Goal: Task Accomplishment & Management: Manage account settings

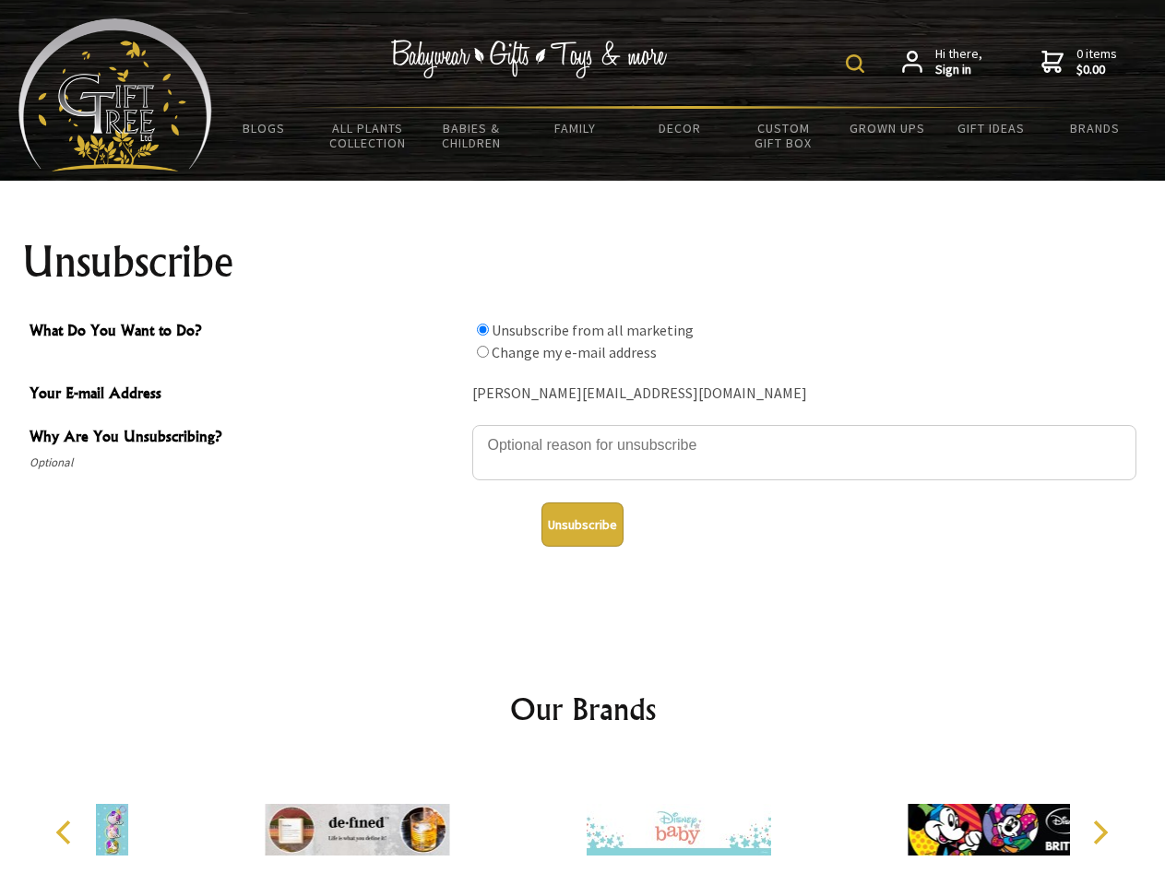
click at [858, 64] on img at bounding box center [855, 63] width 18 height 18
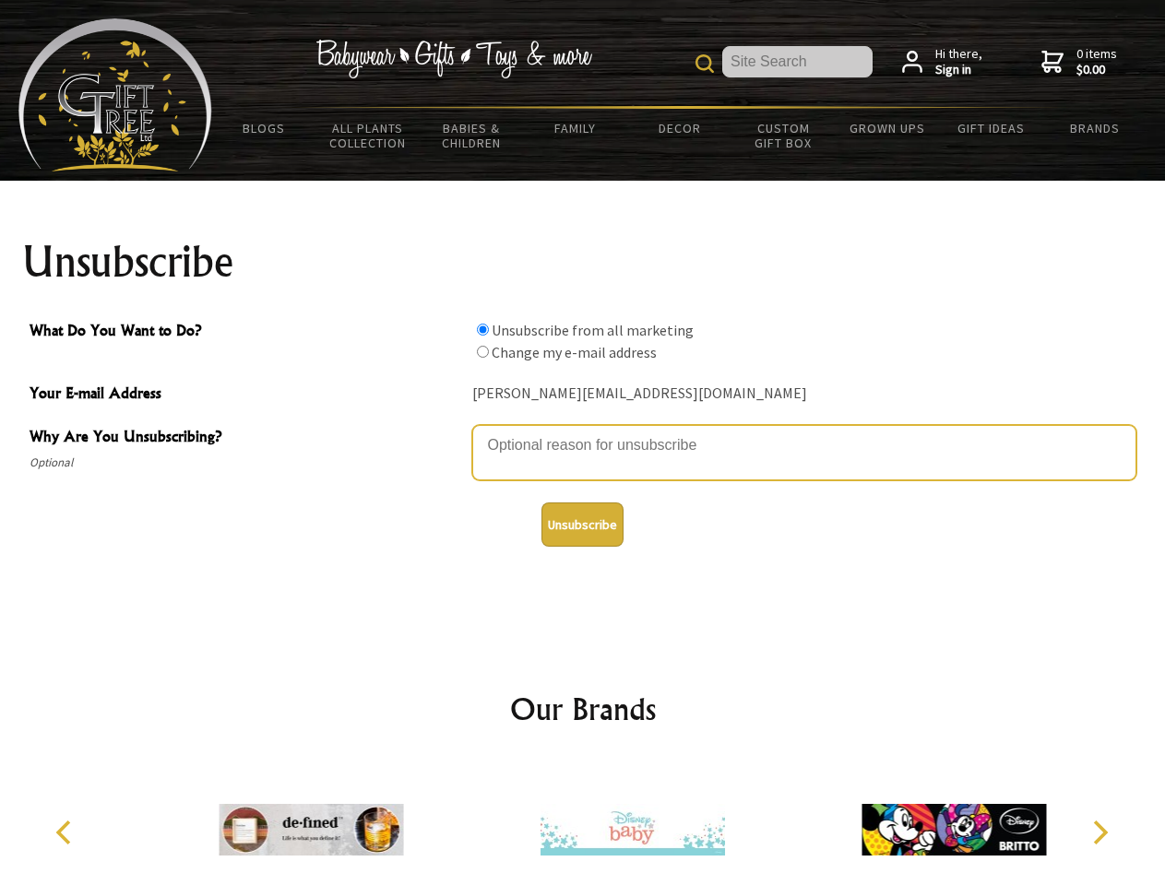
click at [583, 432] on textarea "Why Are You Unsubscribing?" at bounding box center [804, 452] width 664 height 55
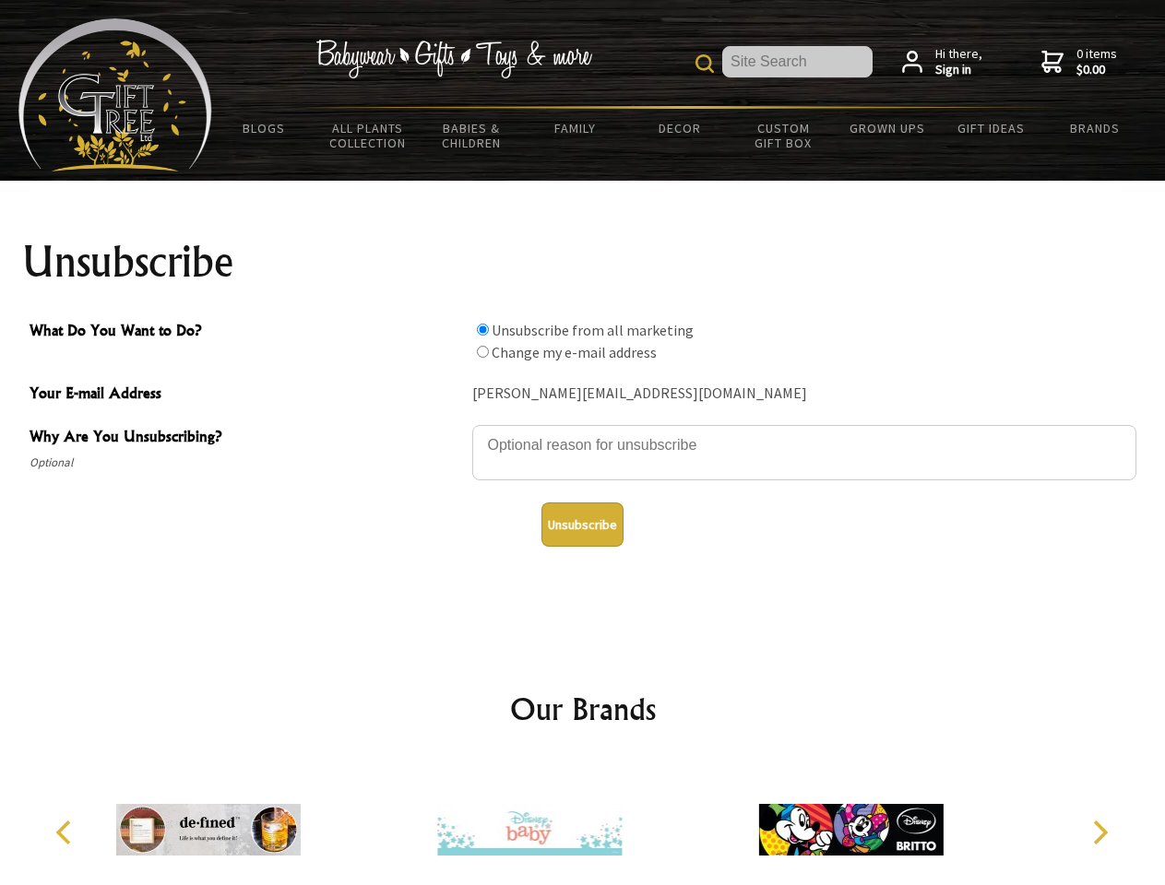
click at [482, 329] on input "What Do You Want to Do?" at bounding box center [483, 330] width 12 height 12
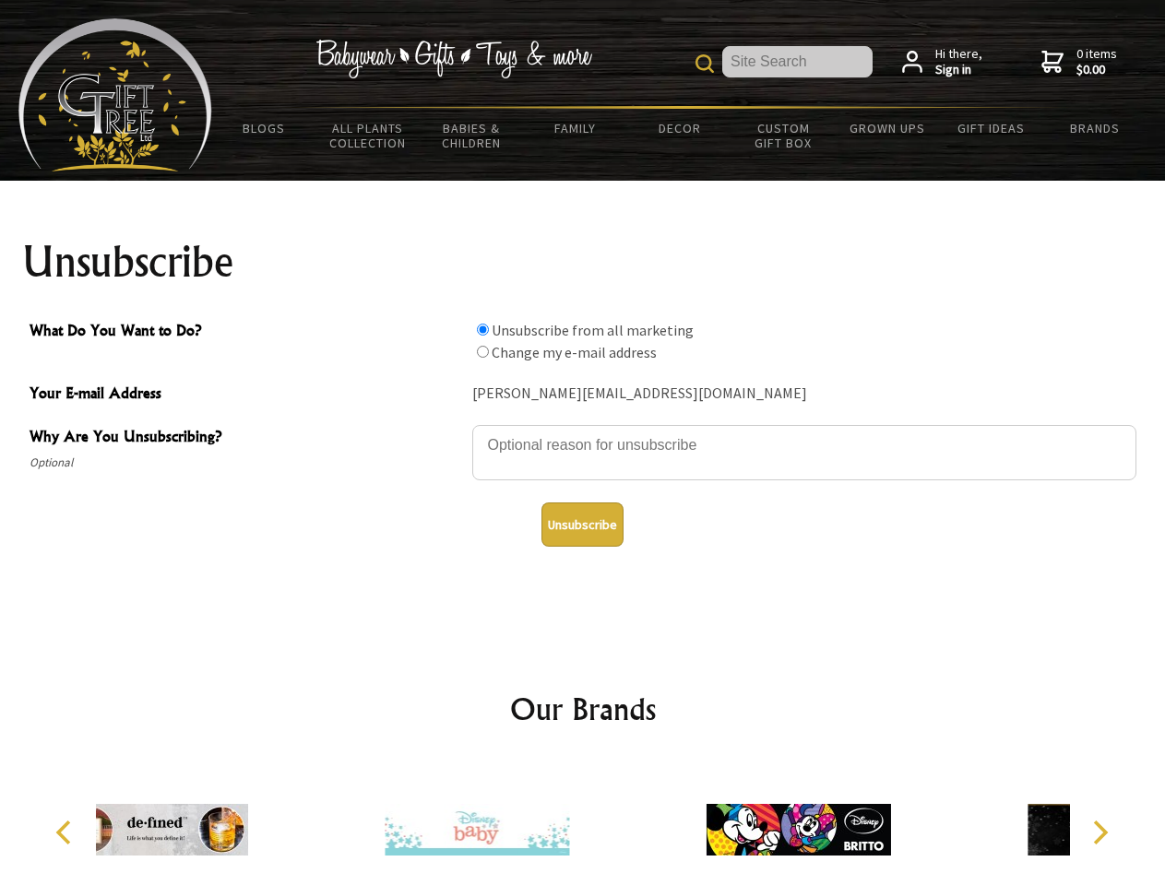
click at [482, 351] on input "What Do You Want to Do?" at bounding box center [483, 352] width 12 height 12
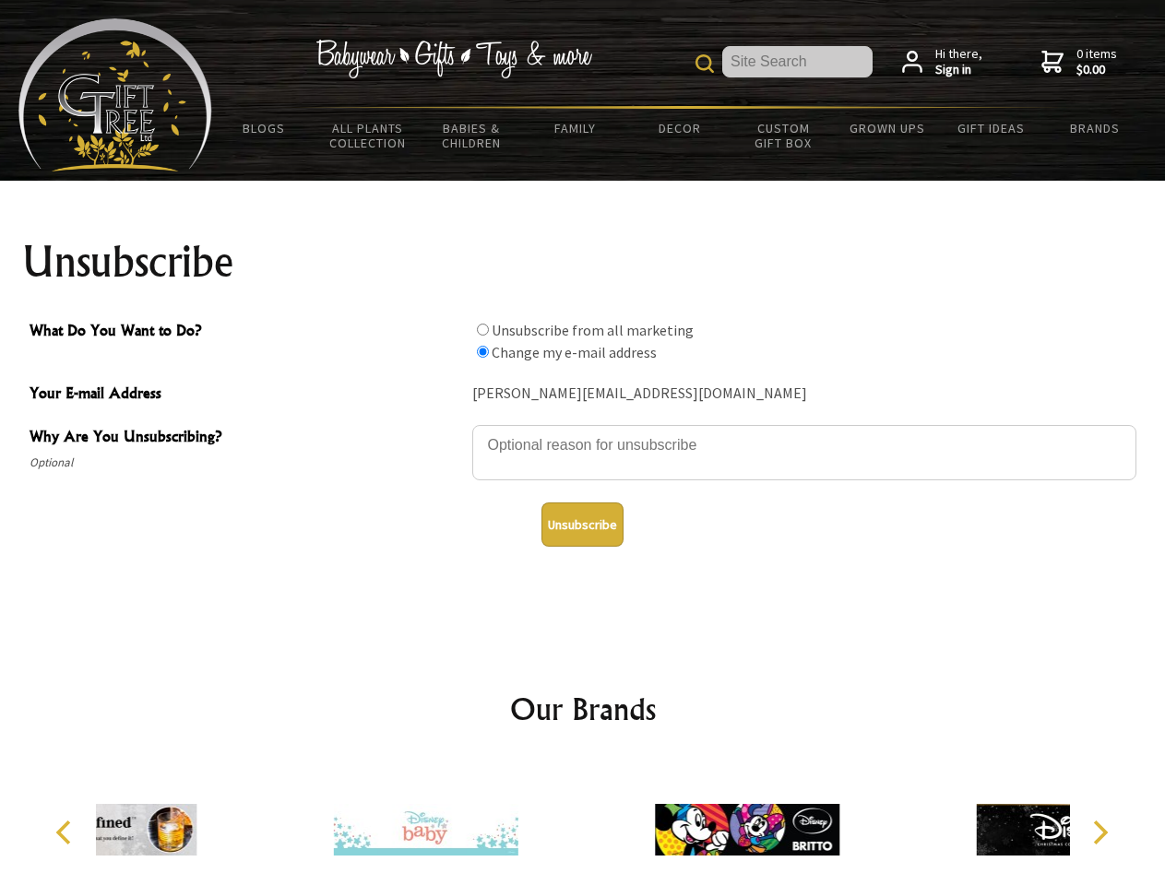
radio input "true"
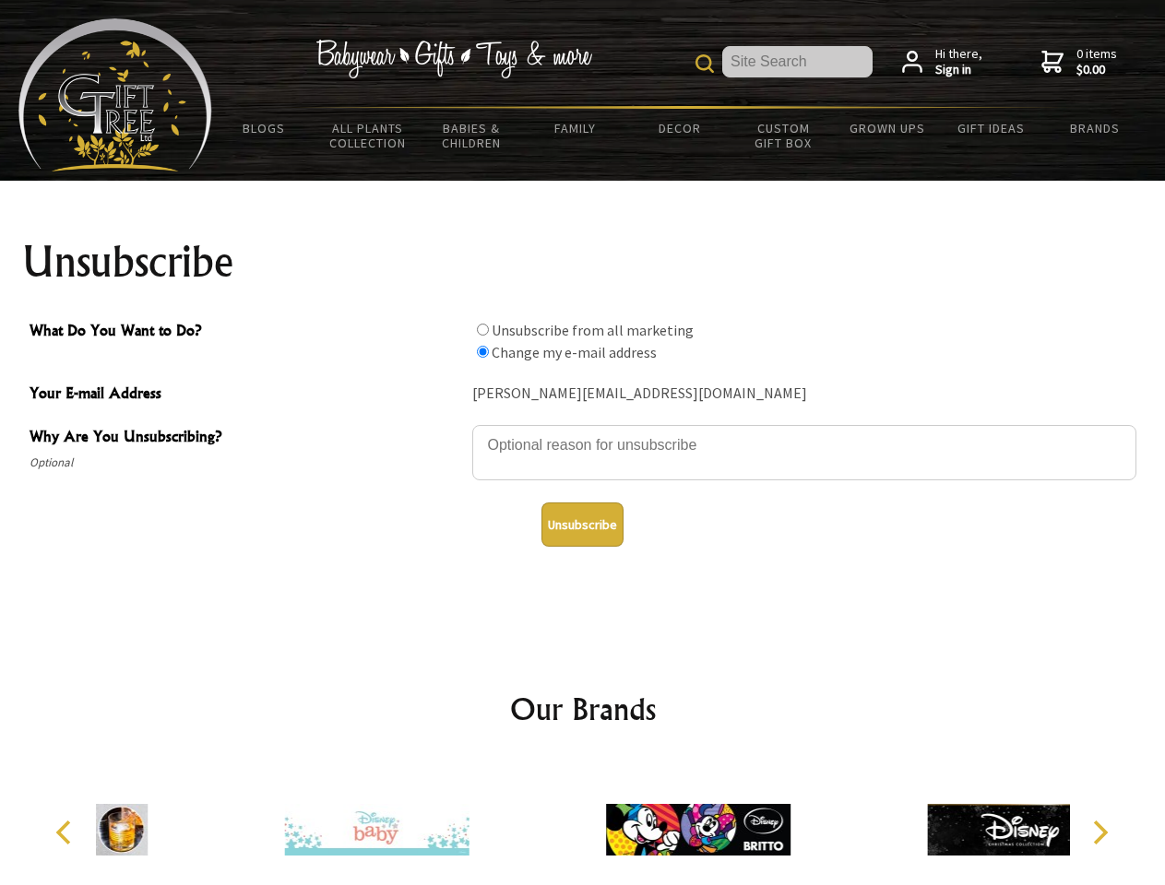
click at [582, 525] on button "Unsubscribe" at bounding box center [582, 525] width 82 height 44
click at [583, 823] on div at bounding box center [698, 833] width 321 height 144
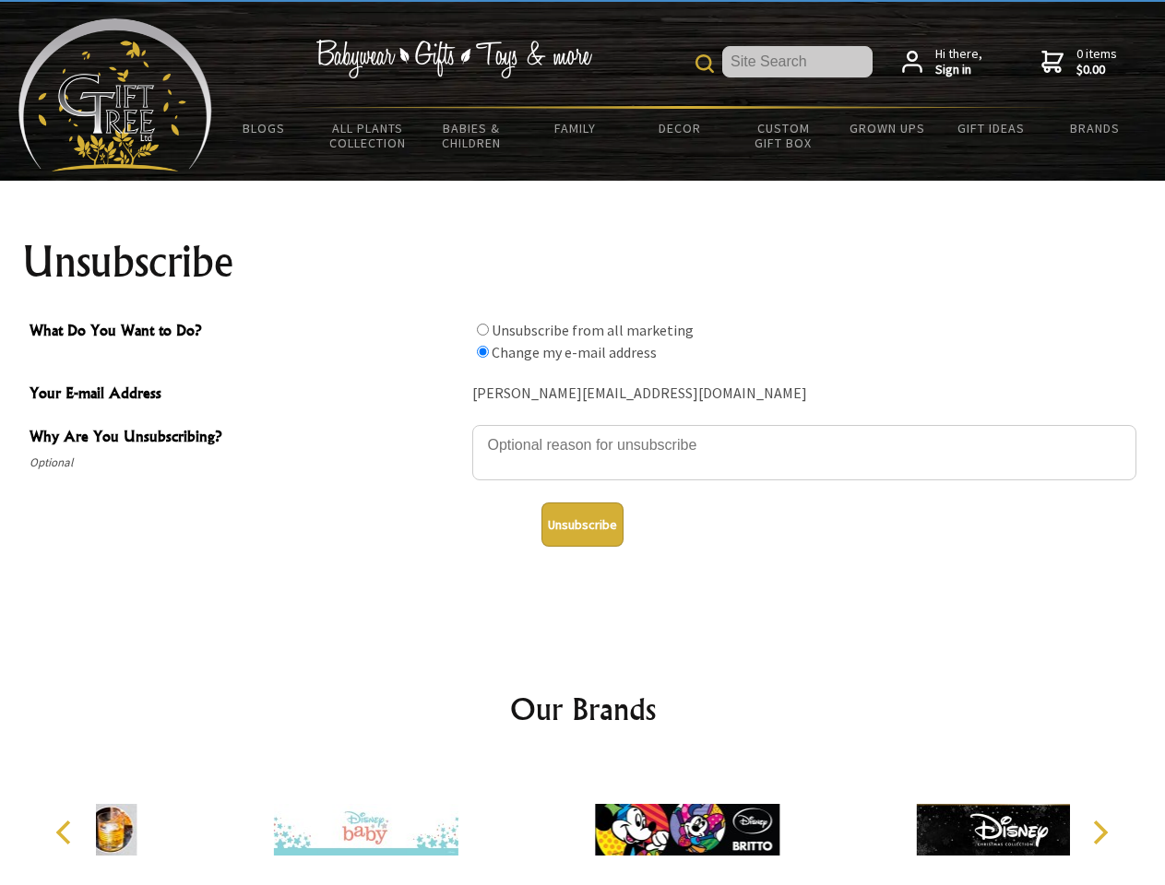
click at [66, 833] on icon "Previous" at bounding box center [65, 833] width 24 height 24
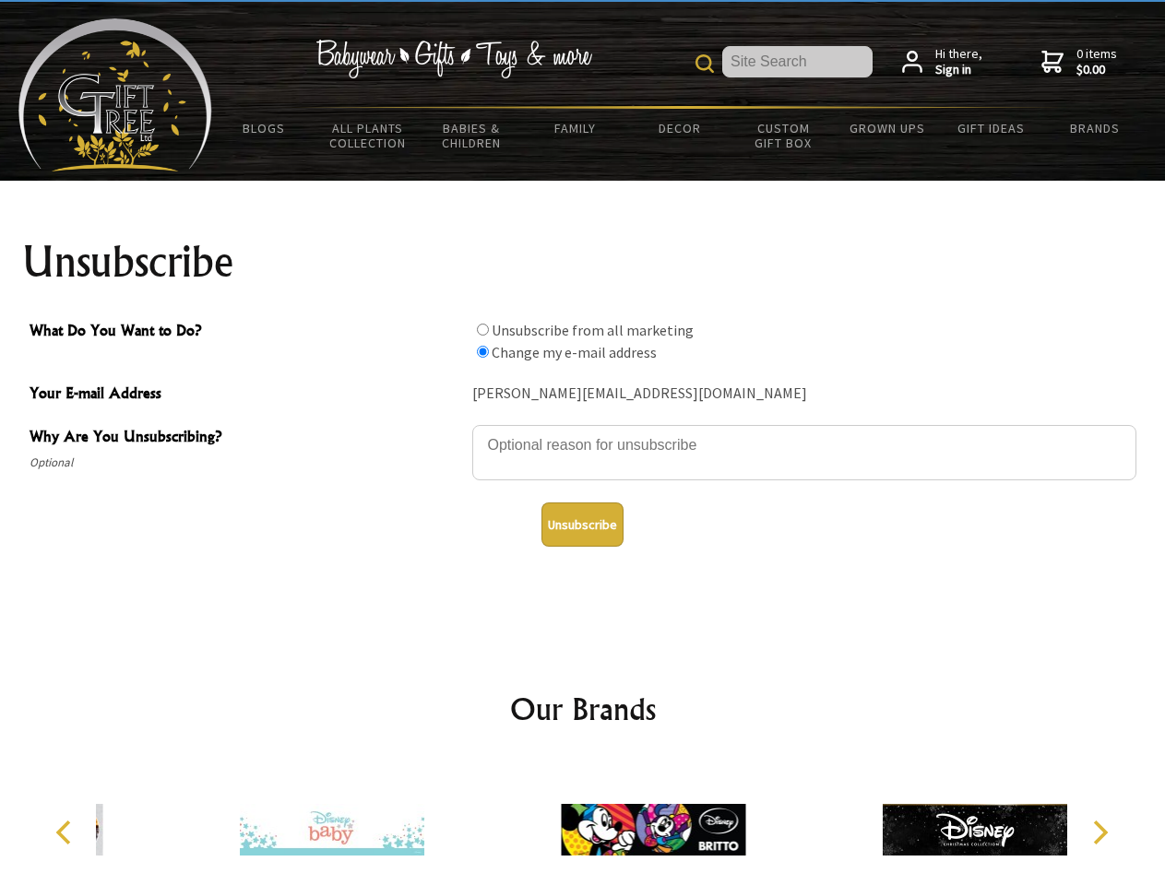
click at [1099, 833] on icon "Next" at bounding box center [1098, 833] width 24 height 24
